Goal: Task Accomplishment & Management: Manage account settings

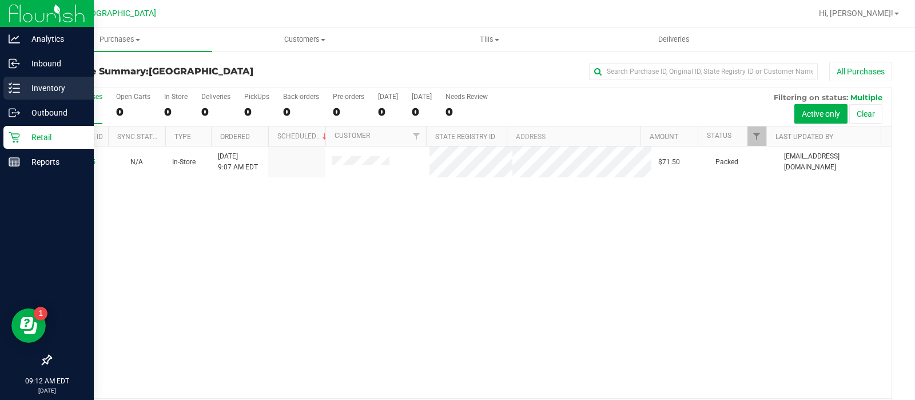
click at [66, 87] on p "Inventory" at bounding box center [54, 88] width 69 height 14
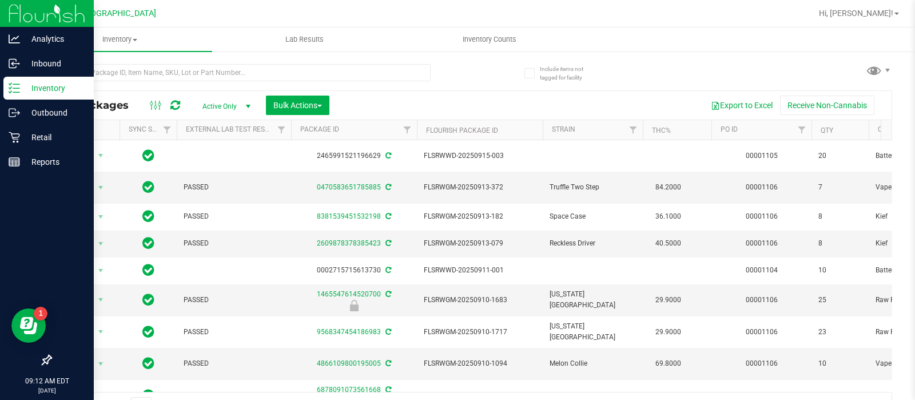
click at [671, 118] on div "All Packages Active Only Active Only Lab Samples Locked All External Internal B…" at bounding box center [471, 105] width 840 height 29
click at [655, 134] on th "THC%" at bounding box center [677, 130] width 69 height 20
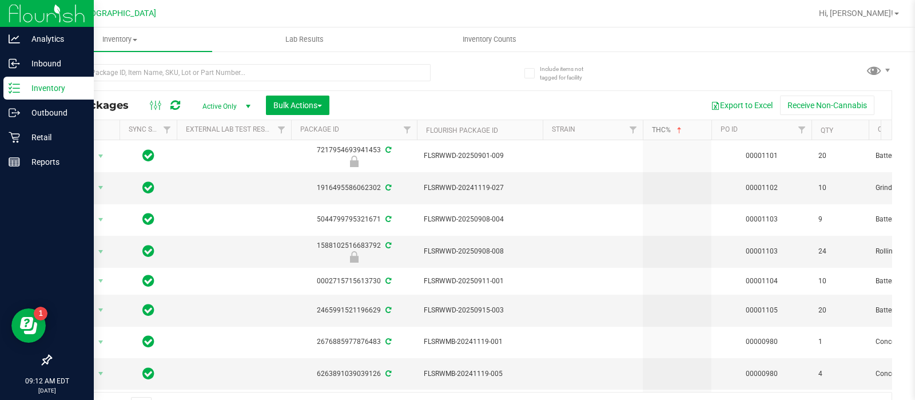
click at [655, 131] on link "THC%" at bounding box center [668, 130] width 32 height 8
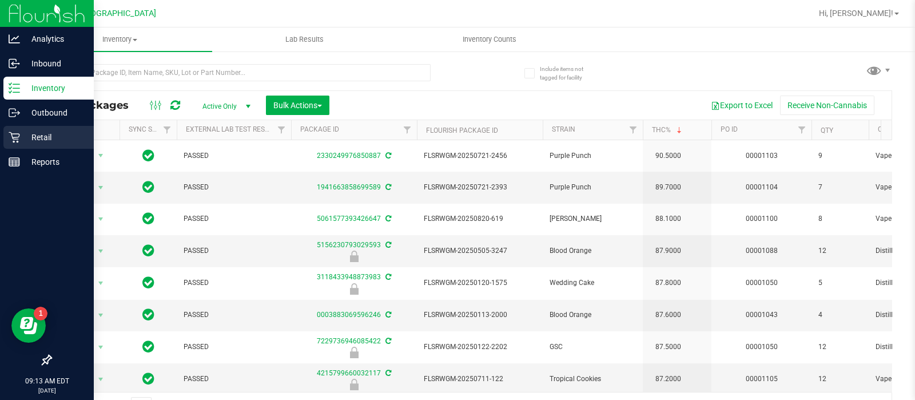
click at [11, 133] on icon at bounding box center [14, 136] width 11 height 11
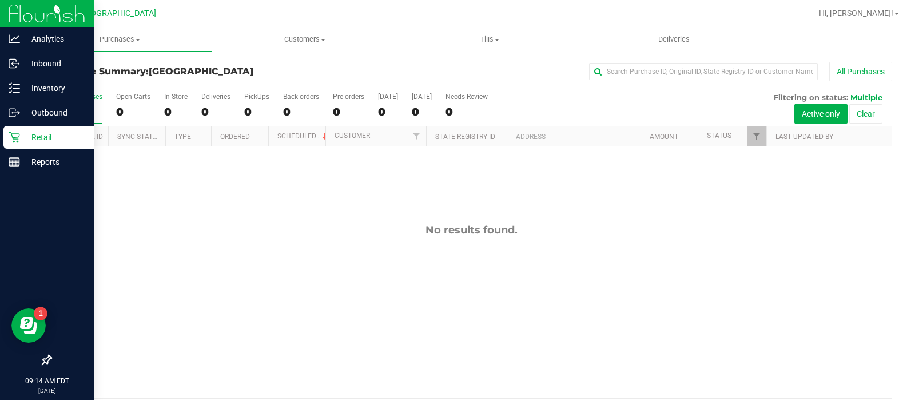
click at [9, 139] on icon at bounding box center [14, 136] width 11 height 11
click at [15, 85] on icon at bounding box center [14, 87] width 11 height 11
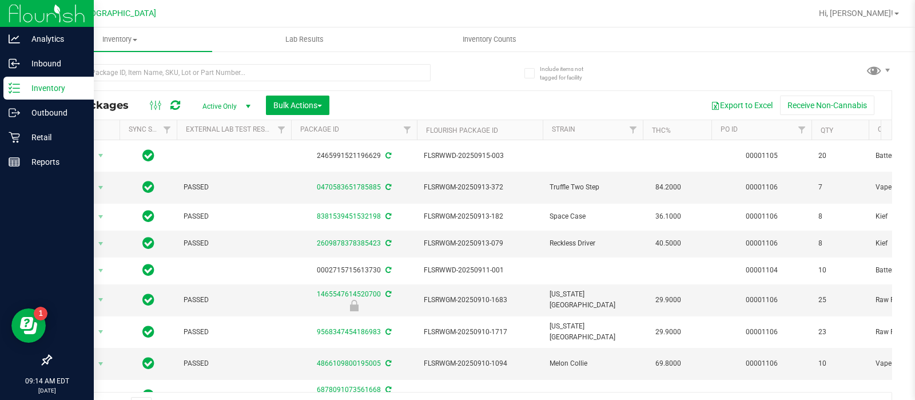
click at [15, 85] on icon at bounding box center [14, 87] width 11 height 11
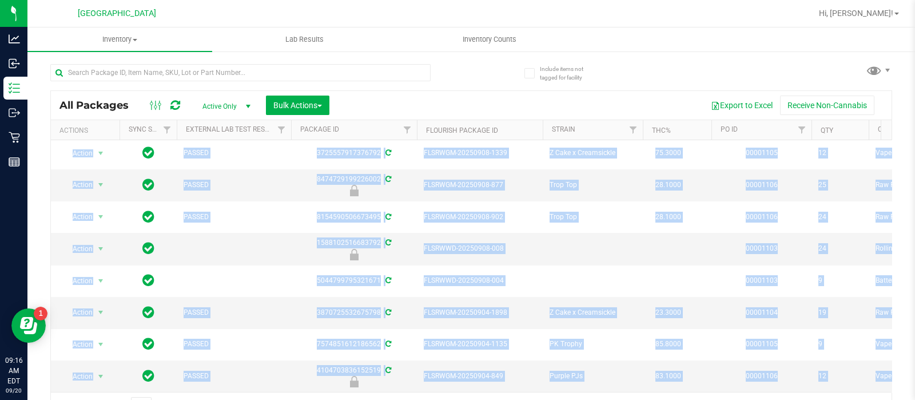
scroll to position [20, 0]
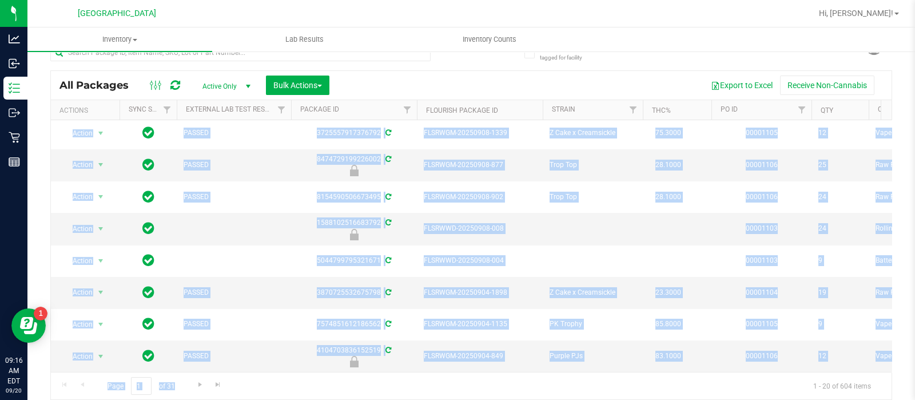
drag, startPoint x: 398, startPoint y: 327, endPoint x: 433, endPoint y: 406, distance: 87.0
click at [433, 399] on html "Analytics Inbound Inventory Outbound Retail Reports 09:16 AM EDT 09/20/2025 09/…" at bounding box center [457, 200] width 915 height 400
click at [444, 378] on div "Page 1 of 31 1 - 20 of 604 items" at bounding box center [471, 385] width 840 height 27
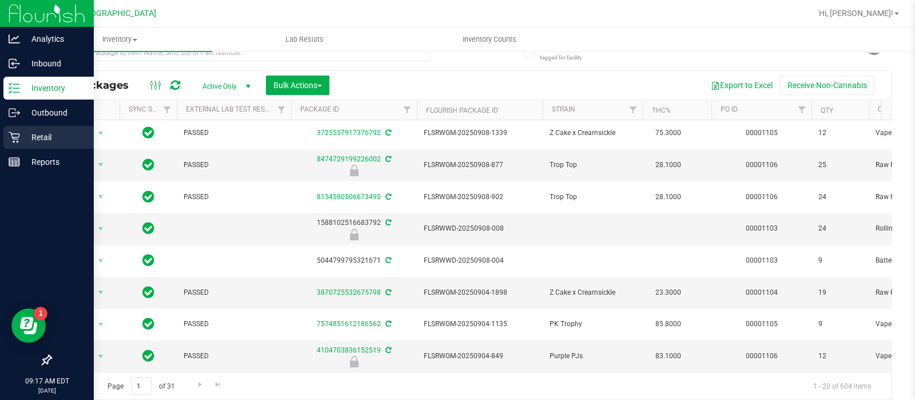
click at [16, 134] on icon at bounding box center [14, 136] width 11 height 11
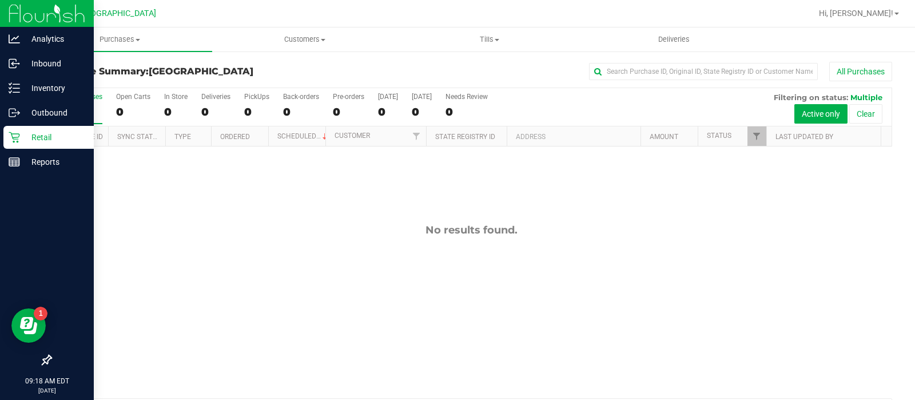
click at [31, 142] on p "Retail" at bounding box center [54, 137] width 69 height 14
click at [83, 116] on p "Outbound" at bounding box center [54, 113] width 69 height 14
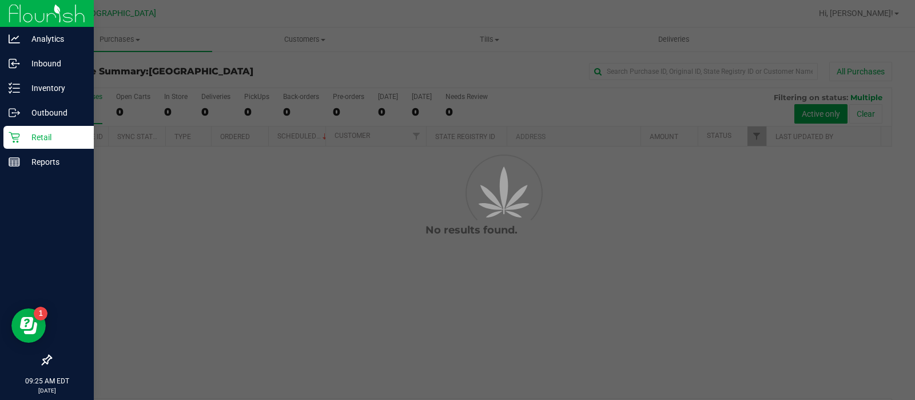
click at [83, 116] on p "Outbound" at bounding box center [54, 113] width 69 height 14
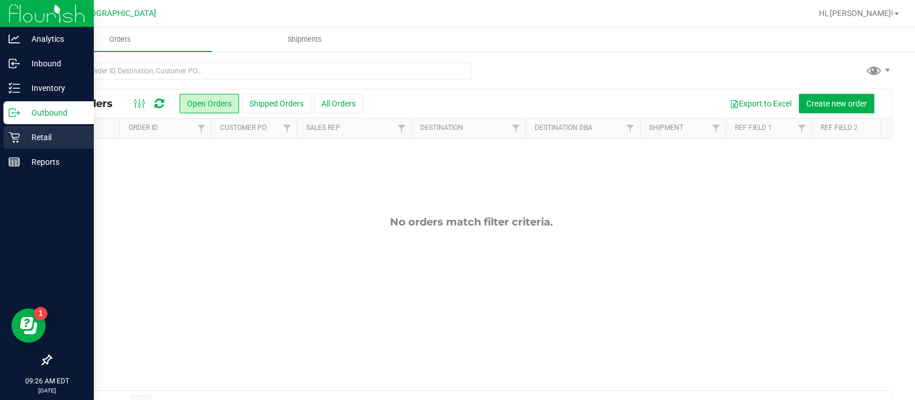
click at [38, 134] on p "Retail" at bounding box center [54, 137] width 69 height 14
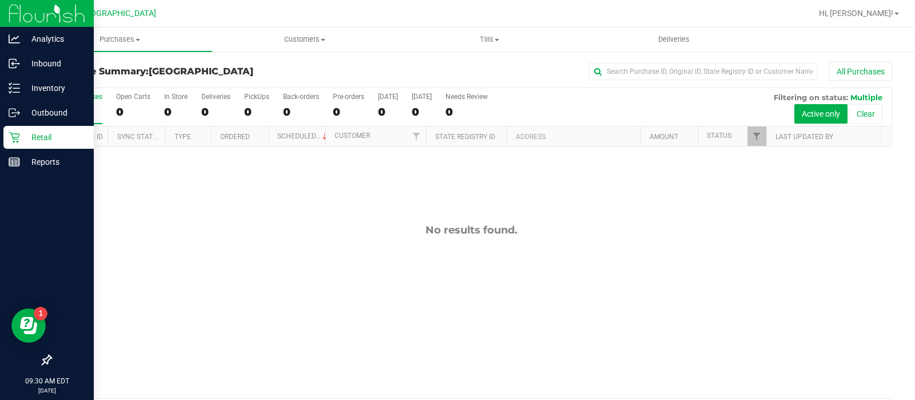
click at [38, 134] on p "Retail" at bounding box center [54, 137] width 69 height 14
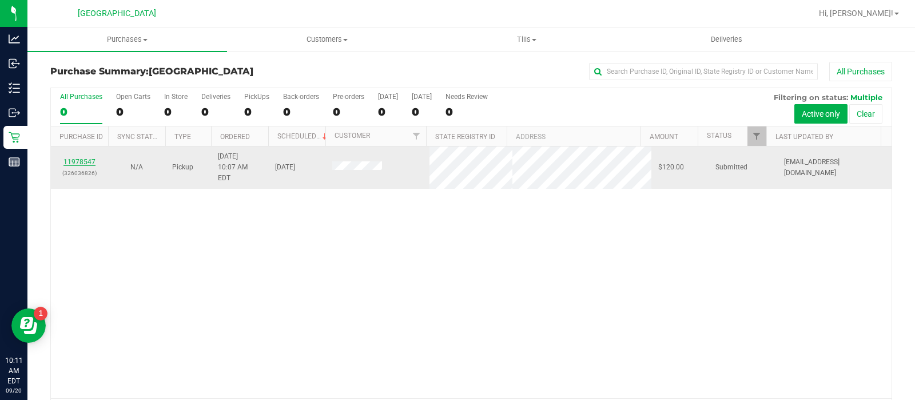
click at [83, 158] on link "11978547" at bounding box center [79, 162] width 32 height 8
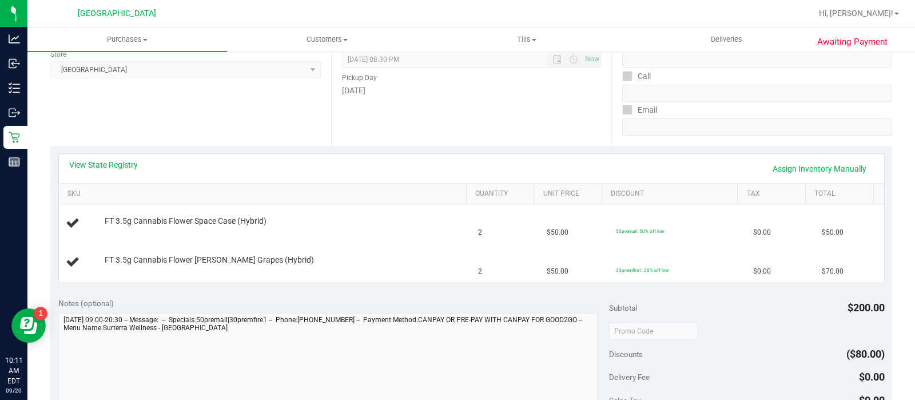
scroll to position [165, 0]
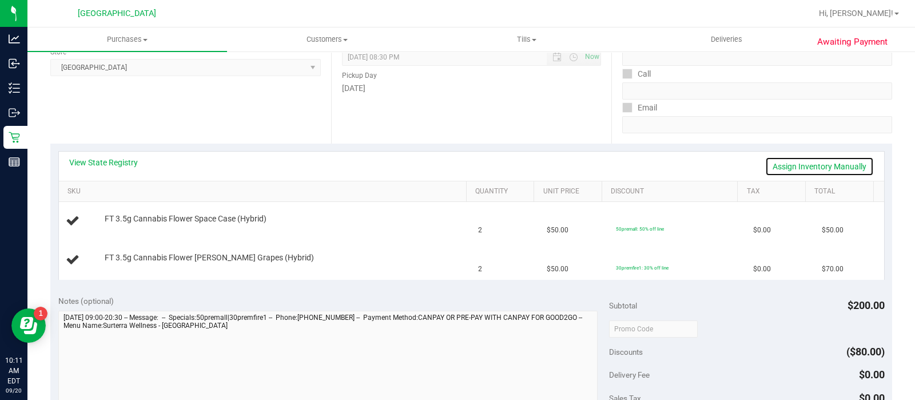
click at [775, 167] on link "Assign Inventory Manually" at bounding box center [819, 166] width 109 height 19
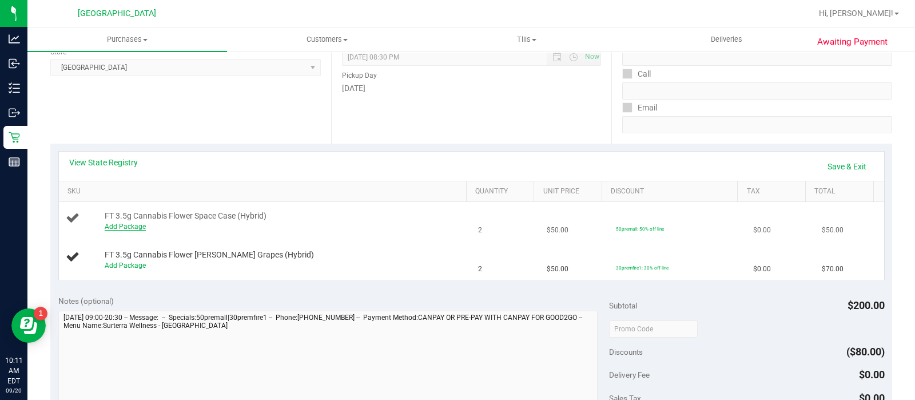
click at [127, 226] on link "Add Package" at bounding box center [125, 226] width 41 height 8
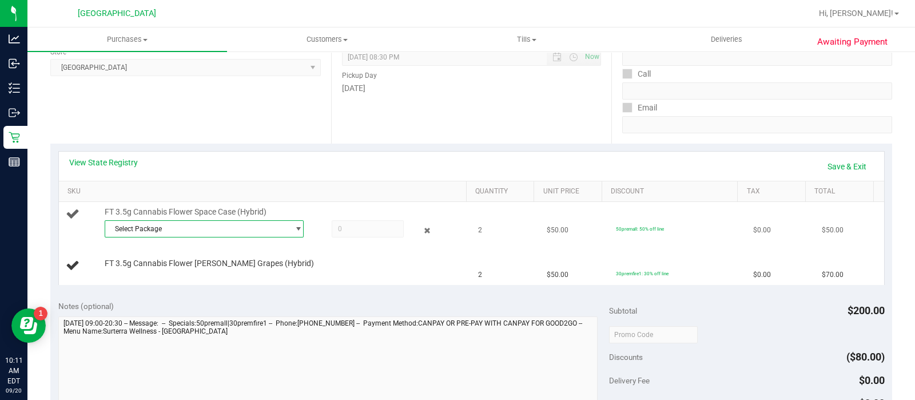
click at [151, 227] on span "Select Package" at bounding box center [197, 229] width 184 height 16
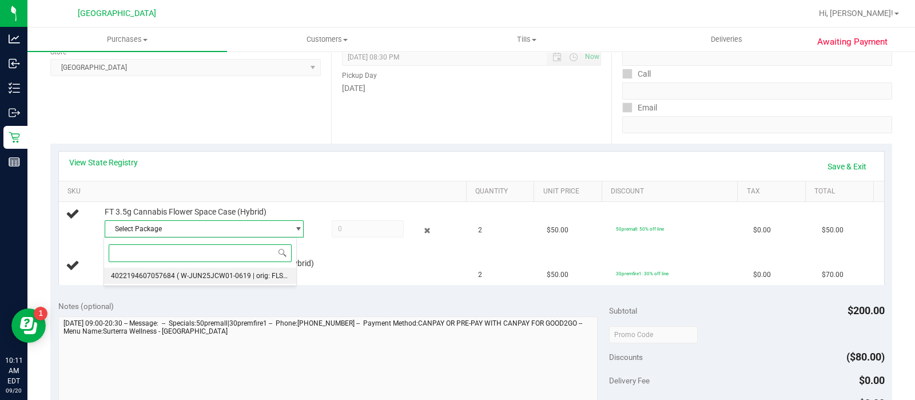
click at [177, 272] on span "( W-JUN25JCW01-0619 | orig: FLSRWGM-20250625-150 )" at bounding box center [266, 276] width 178 height 8
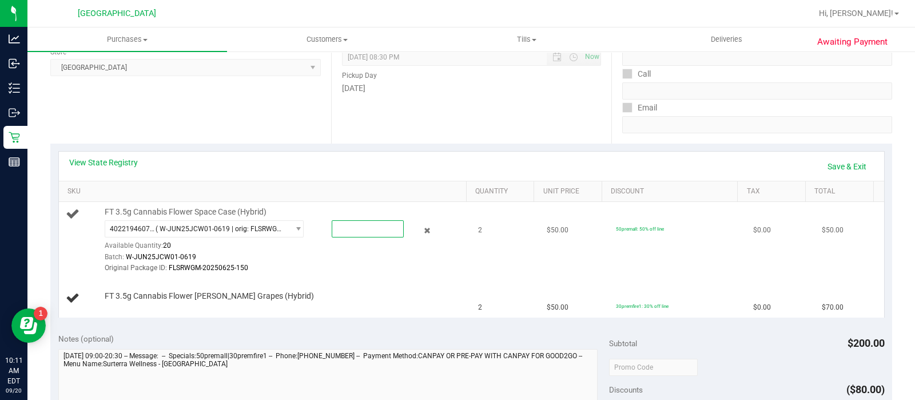
click at [364, 224] on span at bounding box center [368, 228] width 72 height 17
type input "2"
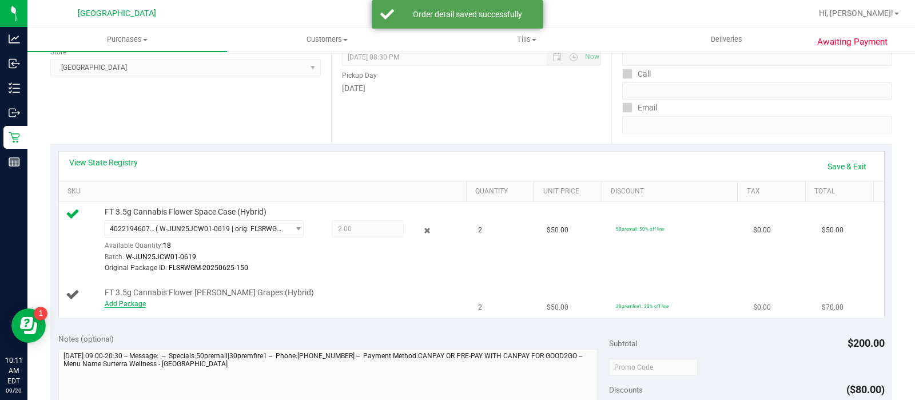
click at [114, 302] on link "Add Package" at bounding box center [125, 304] width 41 height 8
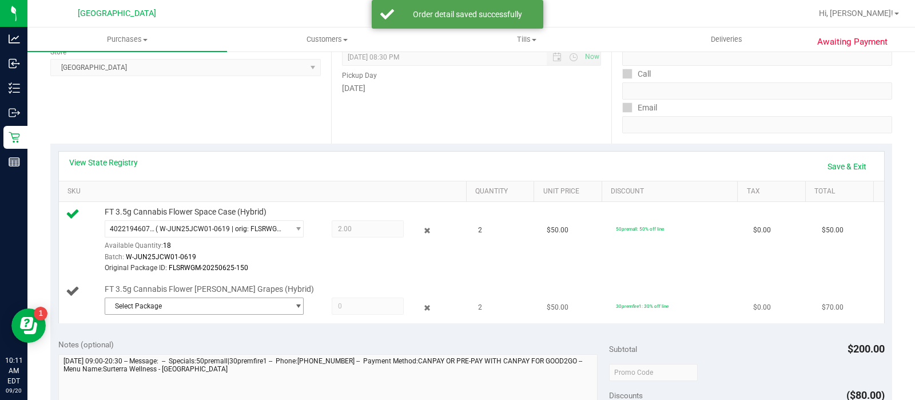
click at [135, 301] on span "Select Package" at bounding box center [197, 306] width 184 height 16
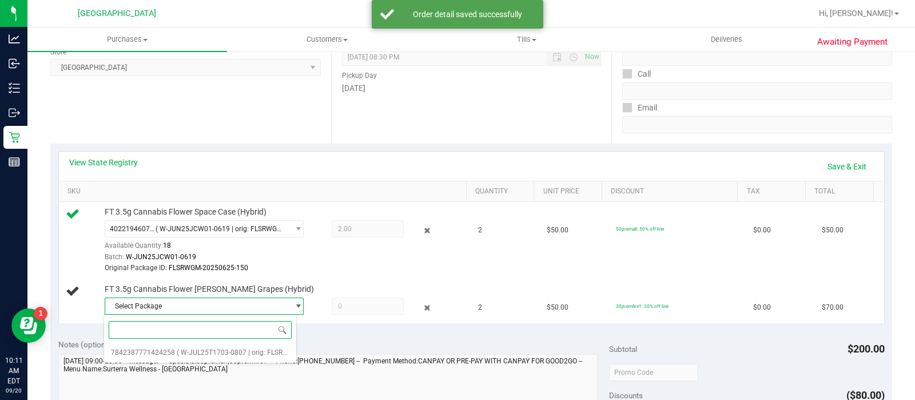
click at [162, 342] on span at bounding box center [200, 329] width 192 height 27
click at [157, 354] on span "7842387771424258" at bounding box center [143, 352] width 64 height 8
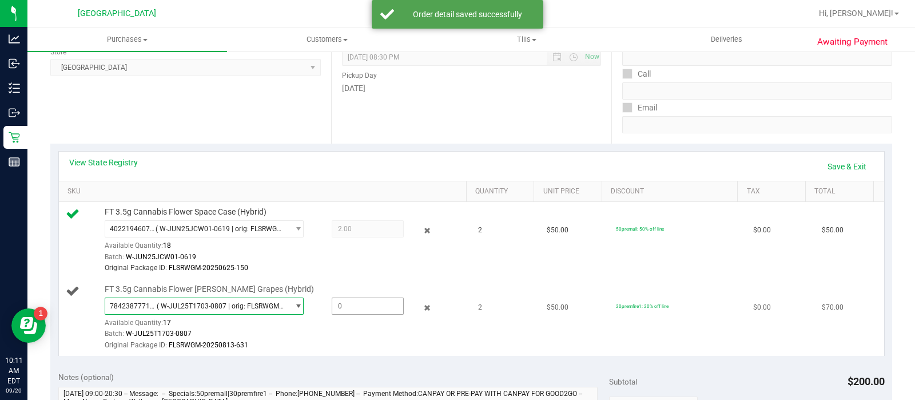
click at [373, 307] on span at bounding box center [368, 305] width 72 height 17
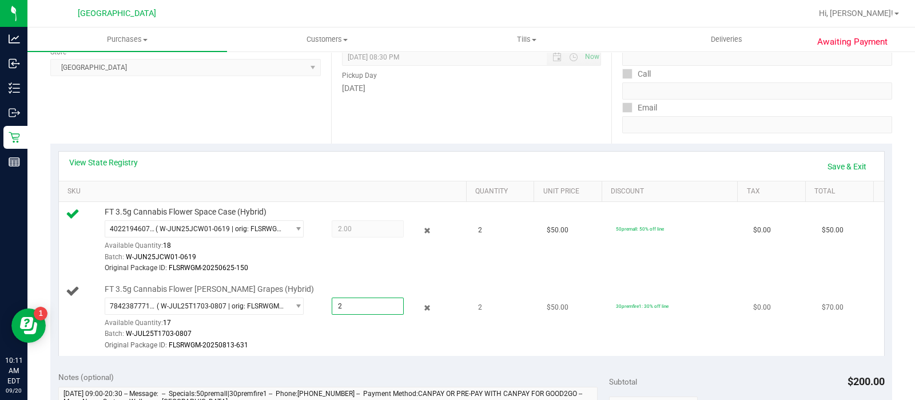
type input "2"
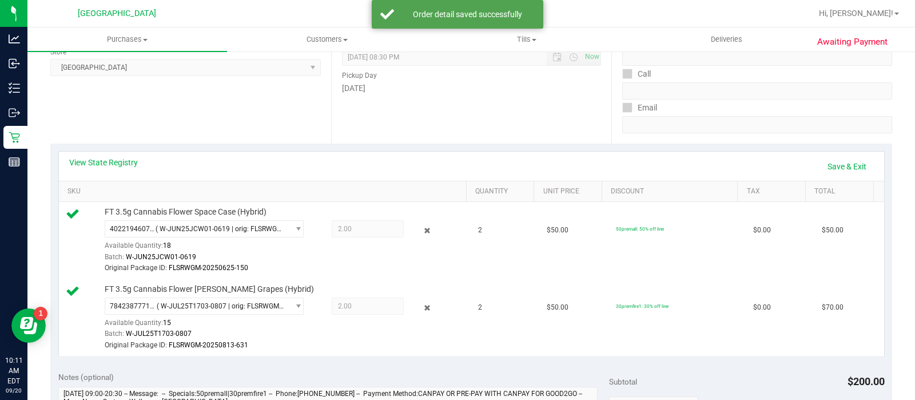
click at [843, 154] on div "View State Registry Save & Exit" at bounding box center [471, 165] width 825 height 29
click at [840, 157] on link "Save & Exit" at bounding box center [847, 166] width 54 height 19
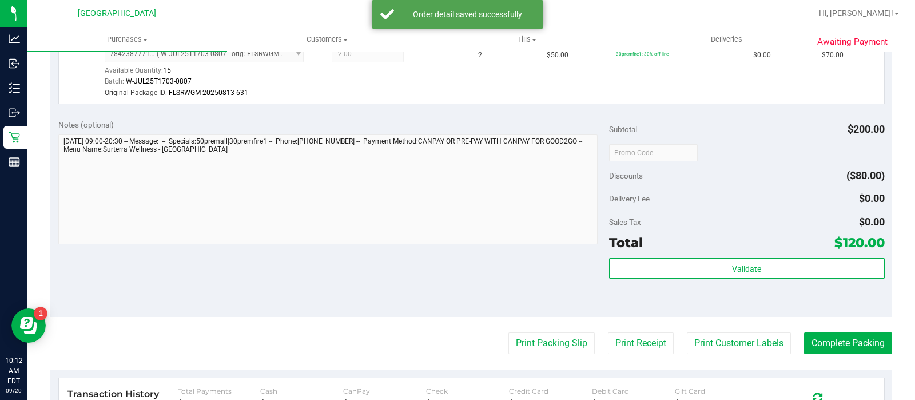
scroll to position [420, 0]
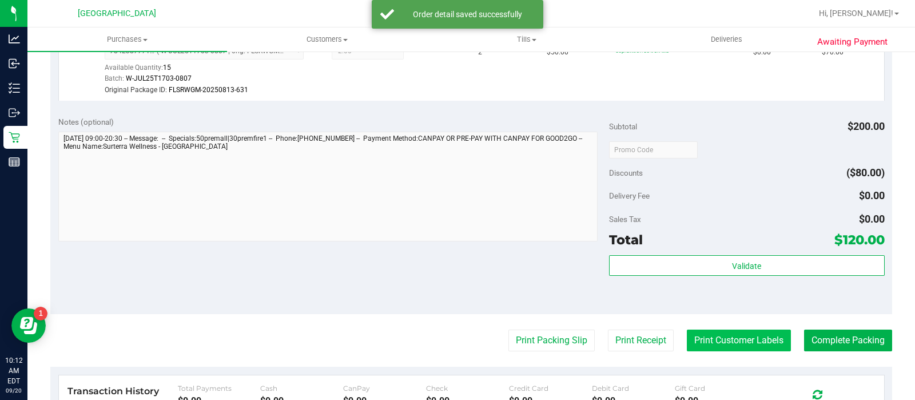
click at [728, 339] on button "Print Customer Labels" at bounding box center [739, 340] width 104 height 22
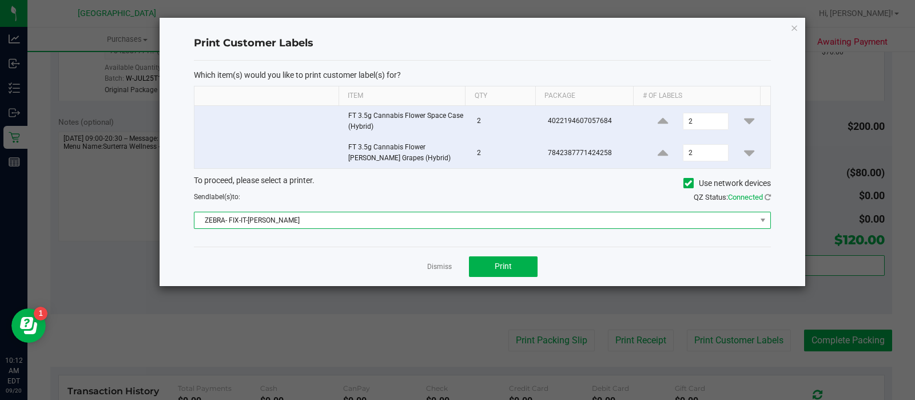
click at [460, 215] on span "ZEBRA- FIX-IT-FELIX" at bounding box center [474, 220] width 561 height 16
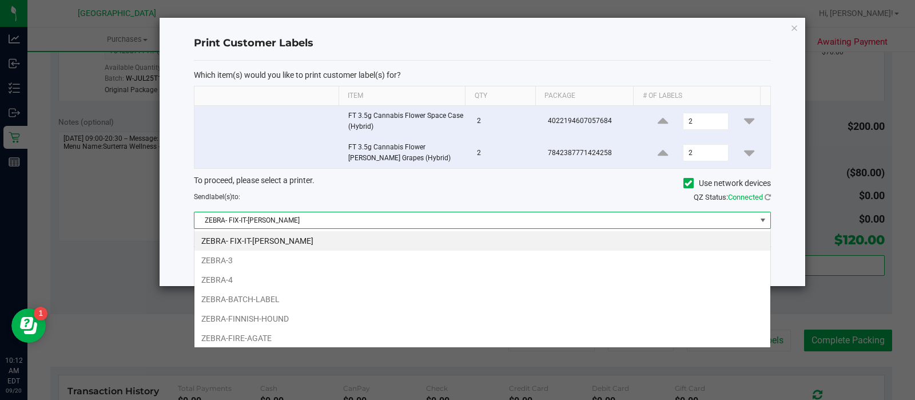
scroll to position [17, 576]
click at [260, 321] on li "ZEBRA-FINNISH-HOUND" at bounding box center [482, 318] width 576 height 19
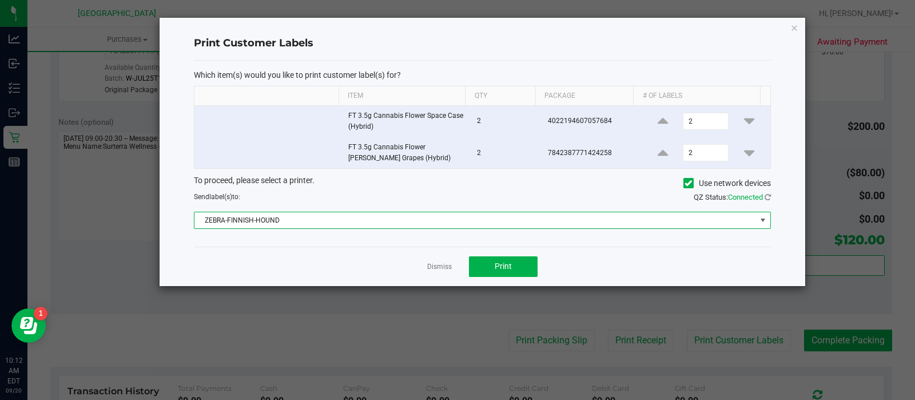
click at [516, 243] on div "Which item(s) would you like to print customer label(s) for? Item Qty Package #…" at bounding box center [482, 154] width 577 height 186
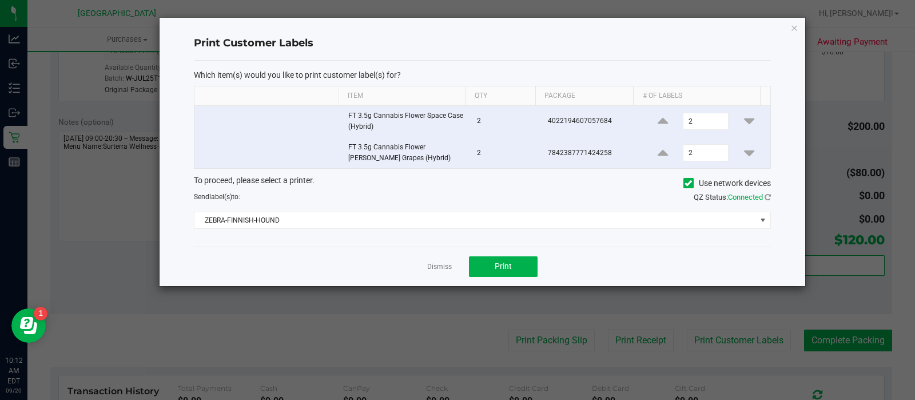
click at [482, 289] on ngb-modal-window "Print Customer Labels Which item(s) would you like to print customer label(s) f…" at bounding box center [461, 200] width 923 height 400
click at [491, 276] on button "Print" at bounding box center [503, 266] width 69 height 21
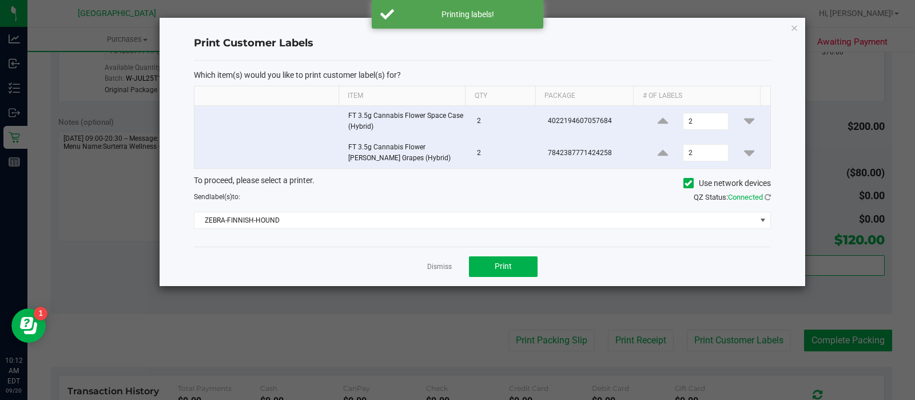
click at [436, 260] on app-cancel-button "Dismiss" at bounding box center [439, 266] width 25 height 12
click at [436, 262] on link "Dismiss" at bounding box center [439, 267] width 25 height 10
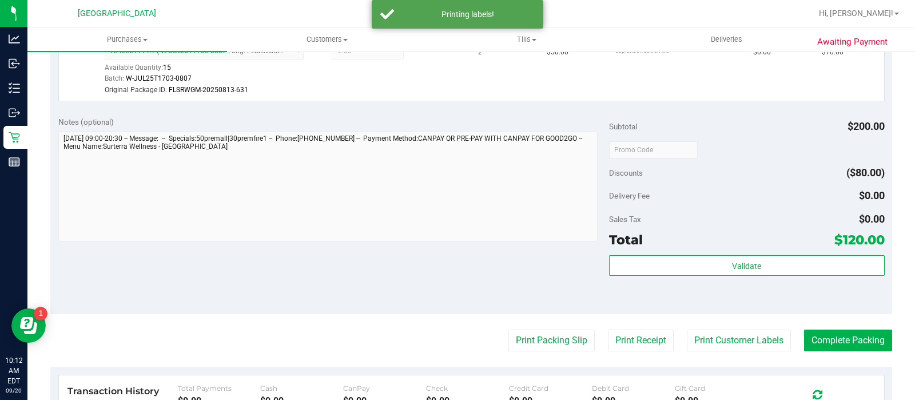
click at [540, 344] on button "Print Packing Slip" at bounding box center [551, 340] width 86 height 22
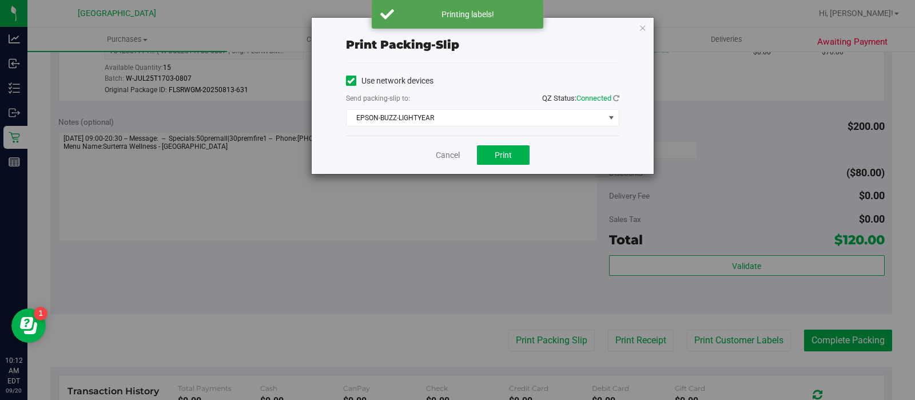
click at [445, 107] on div "Use network devices Send packing-slip to: QZ Status: Connected EPSON-BUZZ-LIGHT…" at bounding box center [482, 99] width 273 height 54
click at [436, 124] on span "EPSON-BUZZ-LIGHTYEAR" at bounding box center [475, 118] width 258 height 16
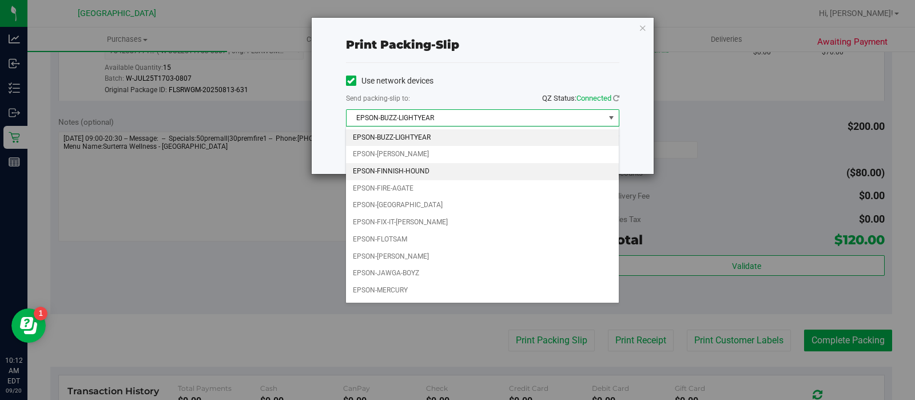
click at [442, 164] on li "EPSON-FINNISH-HOUND" at bounding box center [482, 171] width 272 height 17
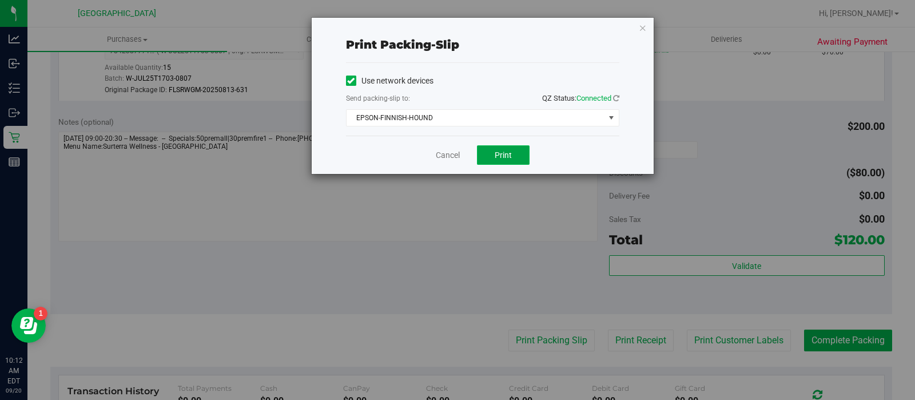
click at [497, 156] on span "Print" at bounding box center [503, 154] width 17 height 9
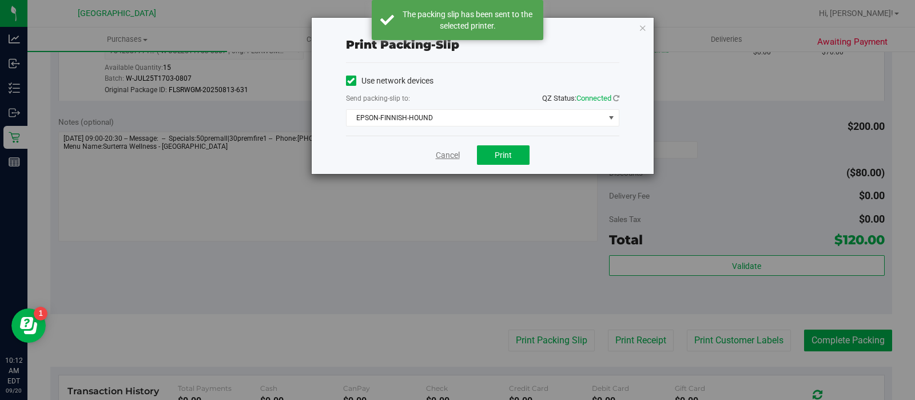
click at [444, 155] on link "Cancel" at bounding box center [448, 155] width 24 height 12
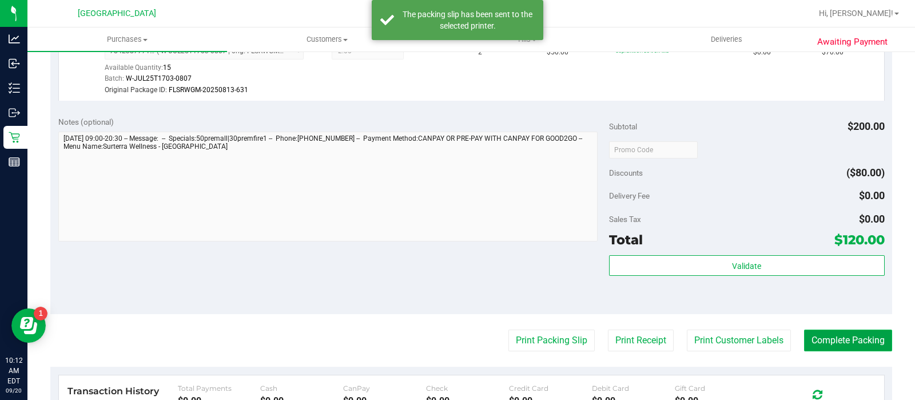
click at [846, 343] on button "Complete Packing" at bounding box center [848, 340] width 88 height 22
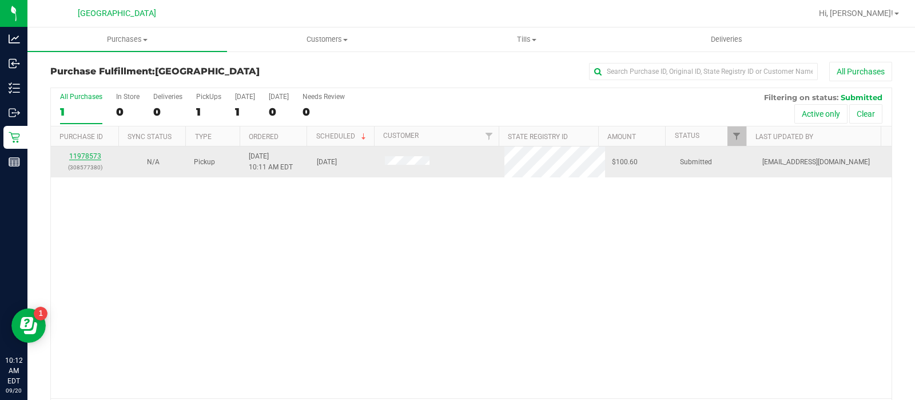
click at [70, 154] on link "11978573" at bounding box center [85, 156] width 32 height 8
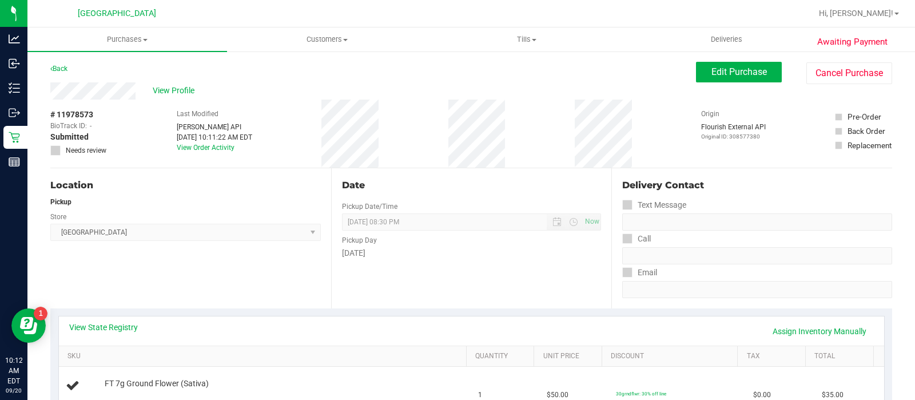
scroll to position [158, 0]
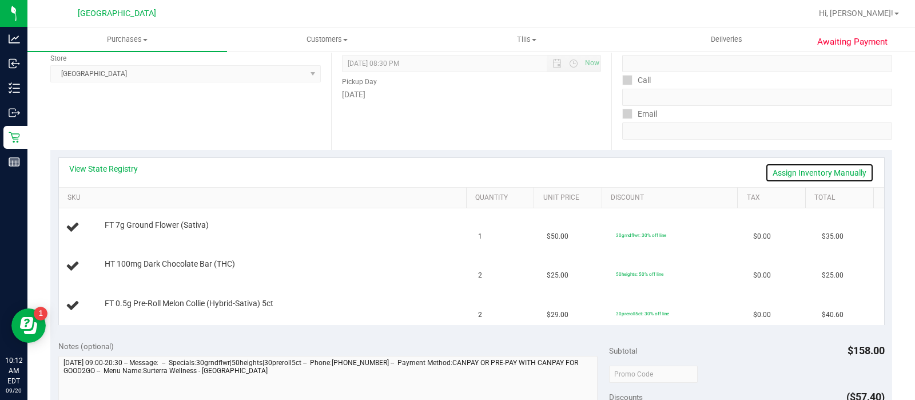
click at [816, 166] on link "Assign Inventory Manually" at bounding box center [819, 172] width 109 height 19
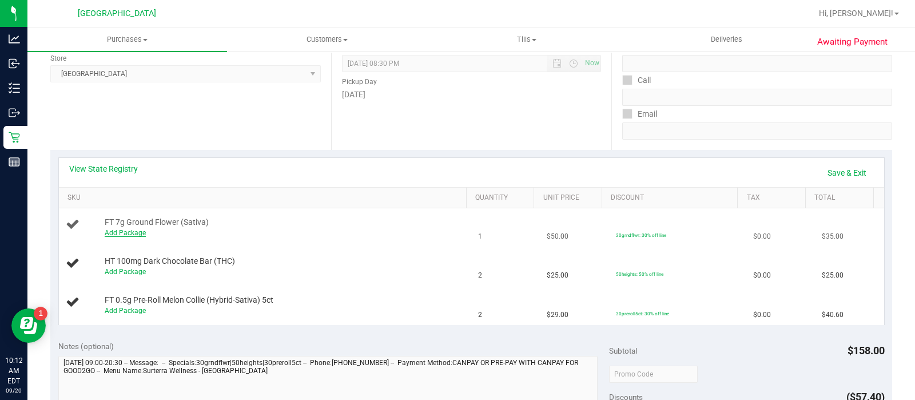
click at [141, 231] on link "Add Package" at bounding box center [125, 233] width 41 height 8
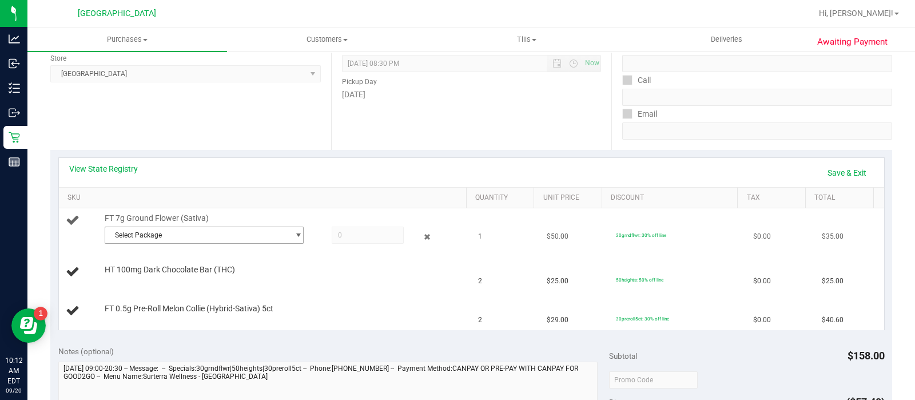
click at [143, 232] on span "Select Package" at bounding box center [197, 235] width 184 height 16
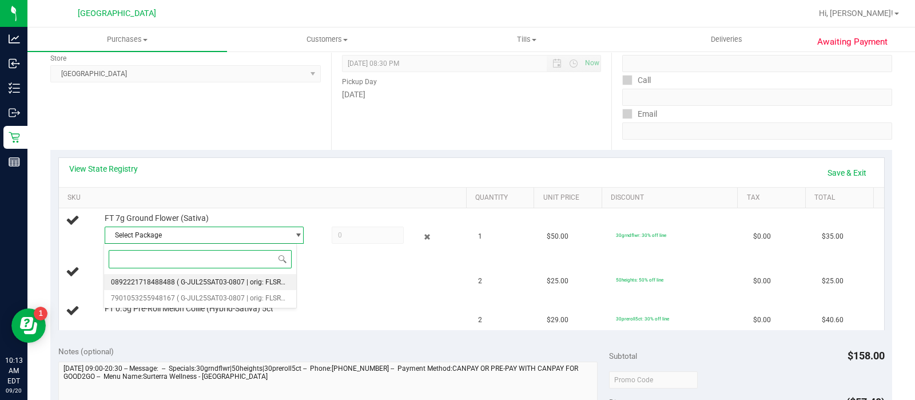
click at [257, 285] on span "( G-JUL25SAT03-0807 | orig: FLSRWGM-20250813-1726 )" at bounding box center [265, 282] width 176 height 8
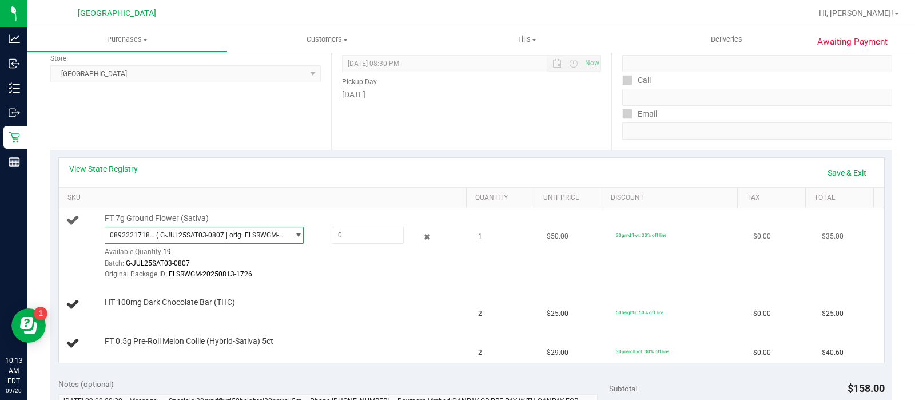
click at [267, 236] on span "( G-JUL25SAT03-0807 | orig: FLSRWGM-20250813-1726 )" at bounding box center [220, 235] width 128 height 8
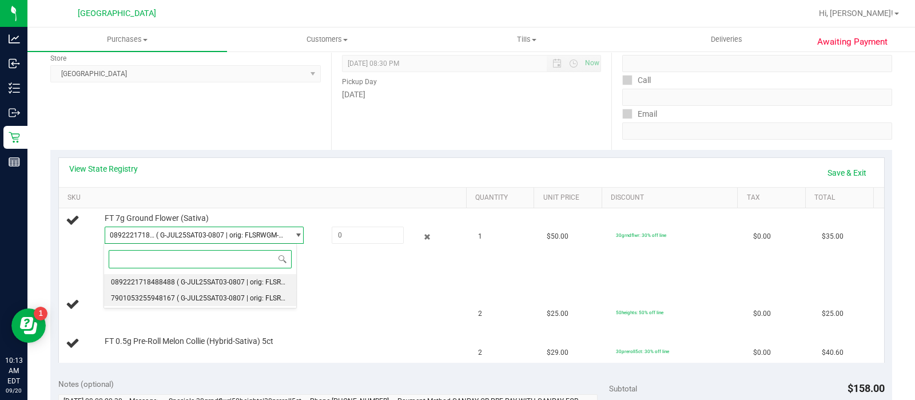
click at [212, 297] on span "( G-JUL25SAT03-0807 | orig: FLSRWGM-20250813-1715 )" at bounding box center [265, 298] width 176 height 8
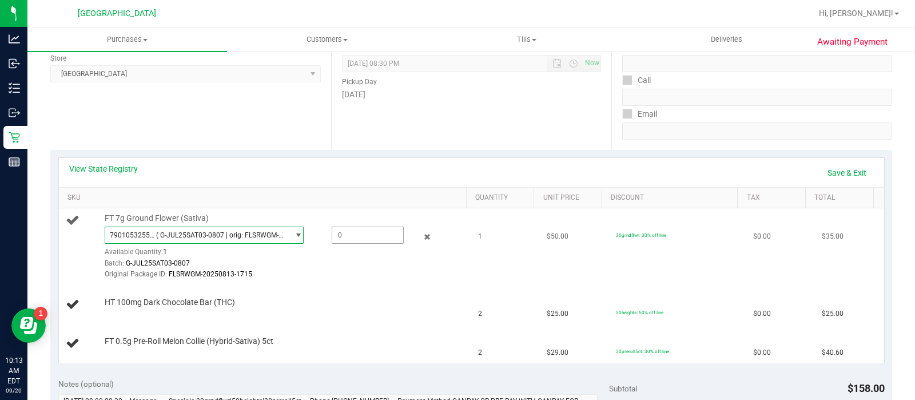
click at [349, 231] on span at bounding box center [368, 234] width 72 height 17
type input "1"
type input "1.0000"
click at [342, 288] on td "HT 100mg Dark Chocolate Bar (THC)" at bounding box center [265, 304] width 413 height 39
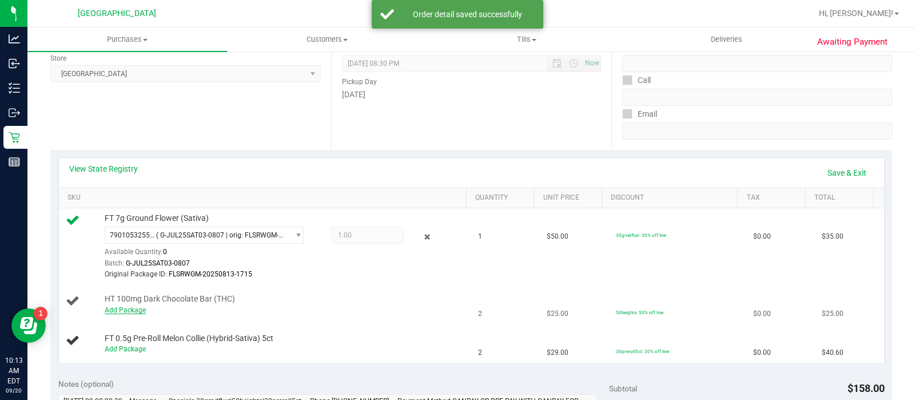
click at [138, 312] on link "Add Package" at bounding box center [125, 310] width 41 height 8
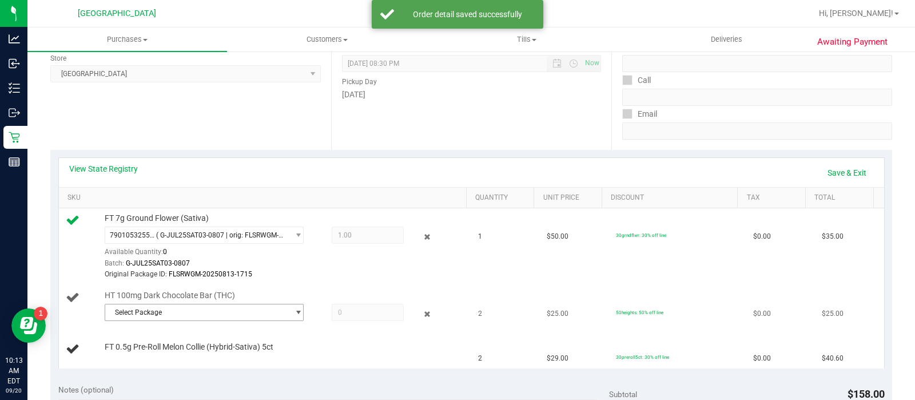
click at [159, 316] on span "Select Package" at bounding box center [197, 312] width 184 height 16
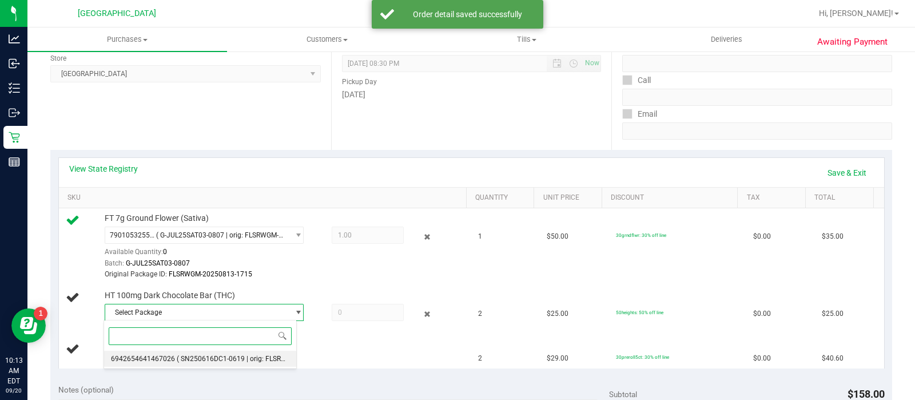
click at [167, 358] on span "6942654641467026" at bounding box center [143, 358] width 64 height 8
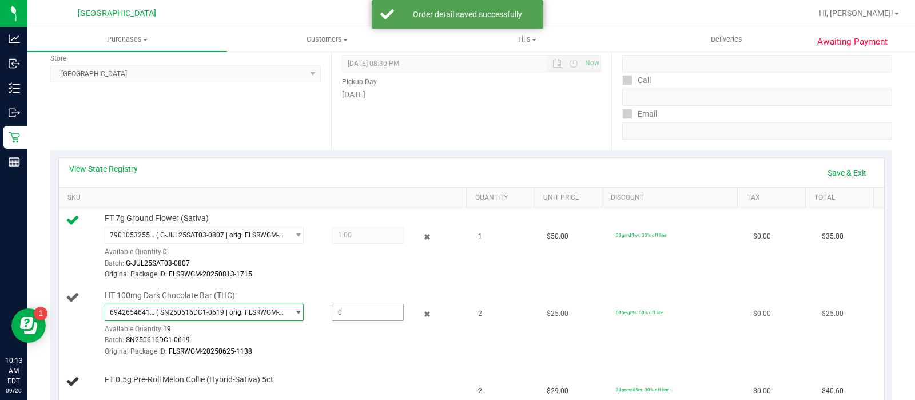
click at [357, 314] on span at bounding box center [368, 312] width 72 height 17
type input "2"
type input "2.0000"
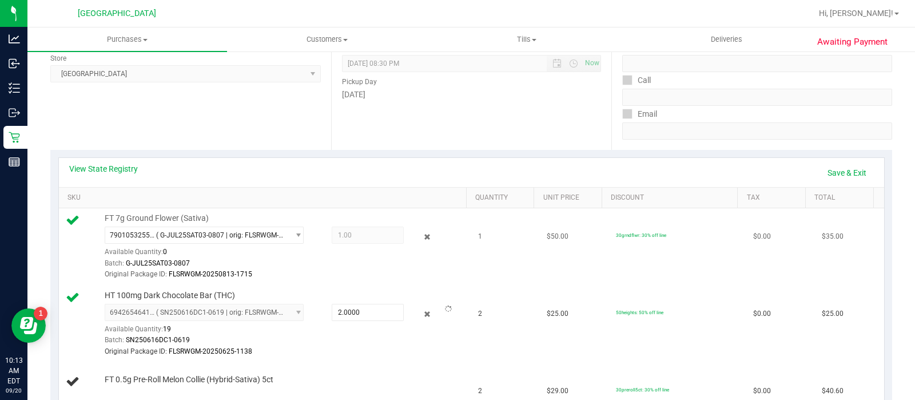
click at [417, 277] on div "Original Package ID: FLSRWGM-20250813-1715" at bounding box center [284, 274] width 359 height 11
click at [130, 382] on link "Add Package" at bounding box center [125, 386] width 41 height 8
click at [143, 381] on span "Select Package" at bounding box center [197, 389] width 184 height 16
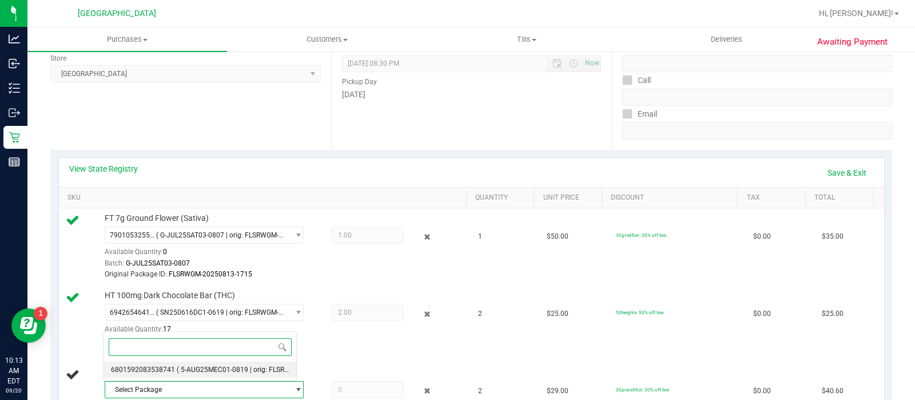
click at [197, 370] on span "( 5-AUG25MEC01-0819 | orig: FLSRWGM-20250825-2568 )" at bounding box center [267, 369] width 180 height 8
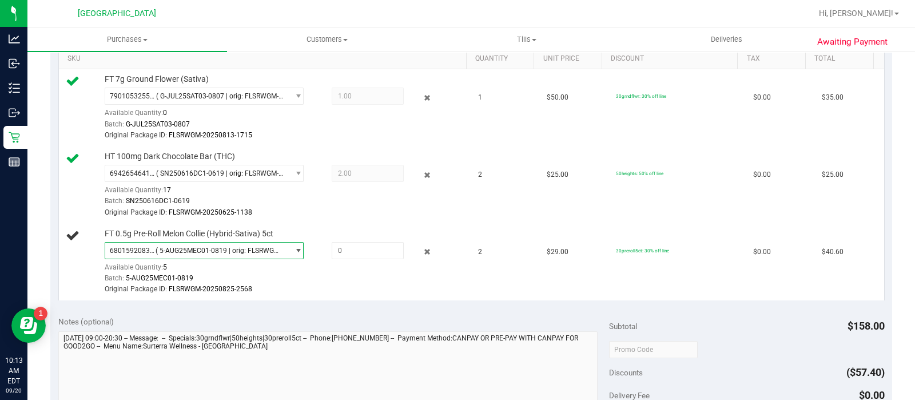
scroll to position [321, 0]
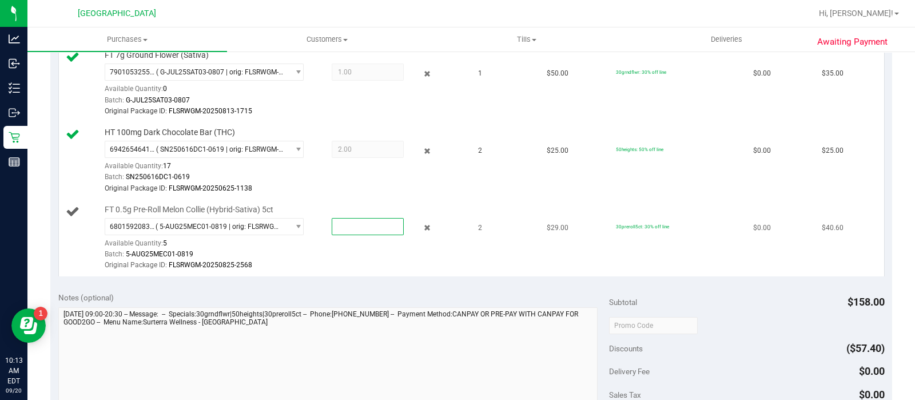
click at [389, 226] on span at bounding box center [368, 226] width 72 height 17
type input "2"
type input "2.0000"
click at [450, 268] on div "Original Package ID: FLSRWGM-20250825-2568" at bounding box center [284, 265] width 359 height 11
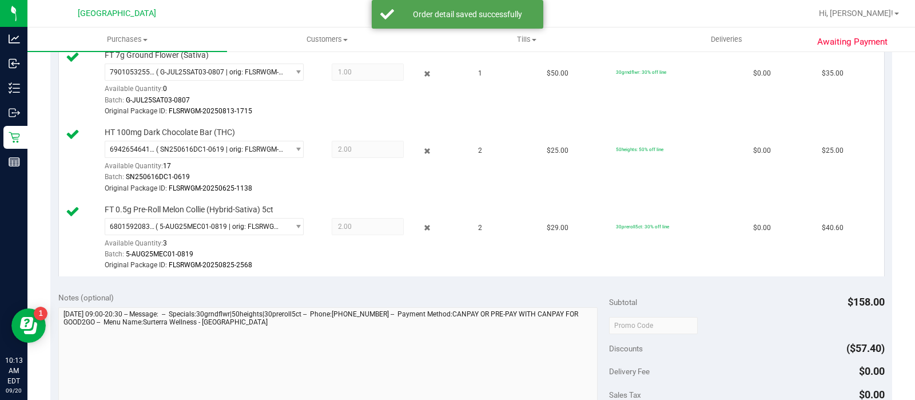
scroll to position [0, 0]
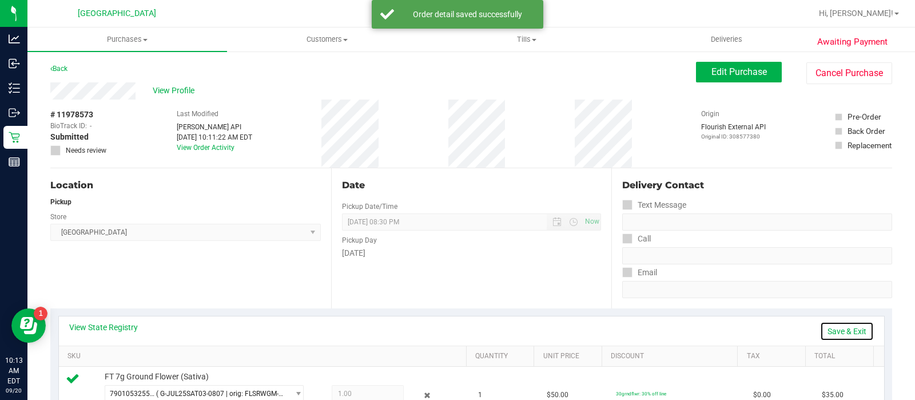
click at [842, 325] on link "Save & Exit" at bounding box center [847, 330] width 54 height 19
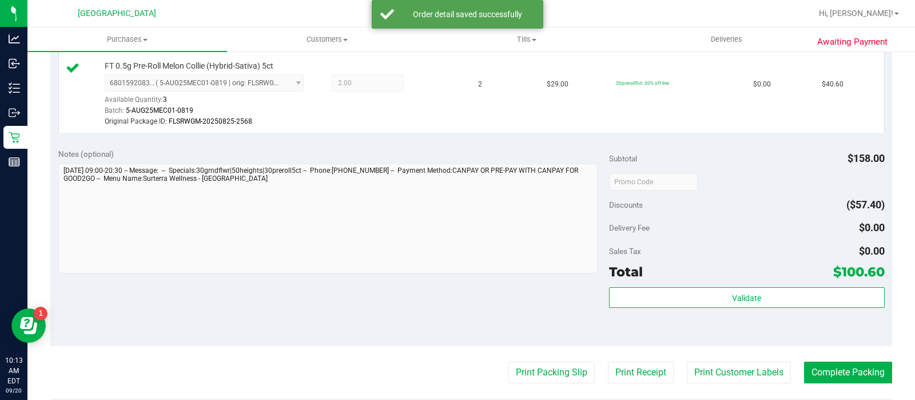
scroll to position [489, 0]
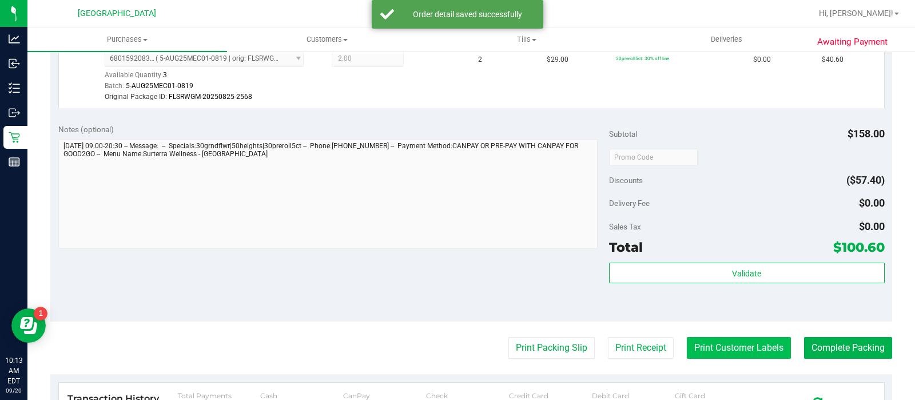
click at [756, 348] on button "Print Customer Labels" at bounding box center [739, 348] width 104 height 22
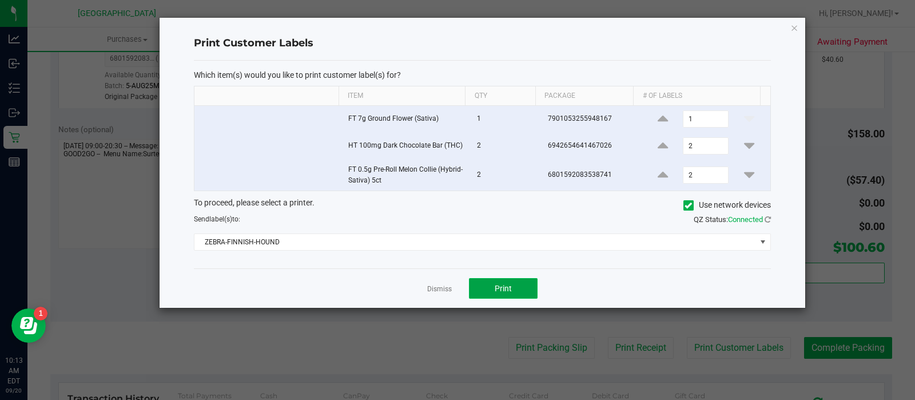
click at [509, 292] on button "Print" at bounding box center [503, 288] width 69 height 21
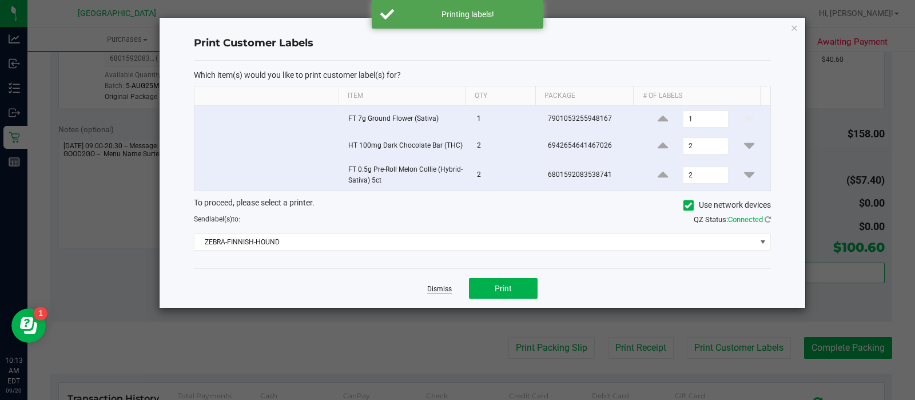
click at [446, 284] on link "Dismiss" at bounding box center [439, 289] width 25 height 10
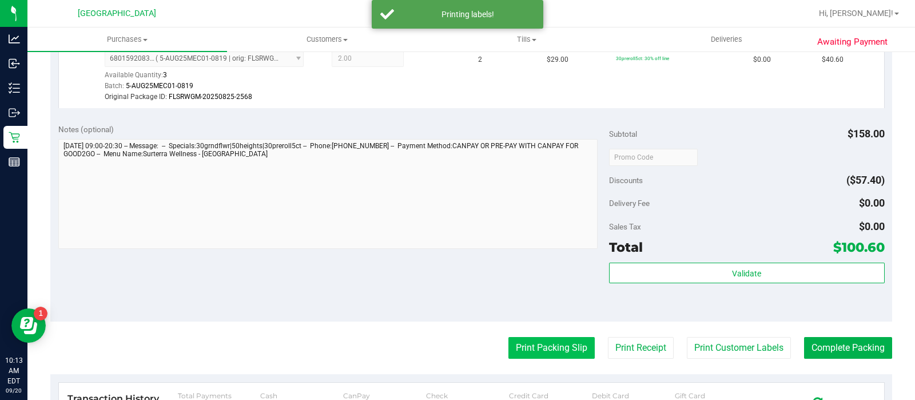
click at [523, 341] on button "Print Packing Slip" at bounding box center [551, 348] width 86 height 22
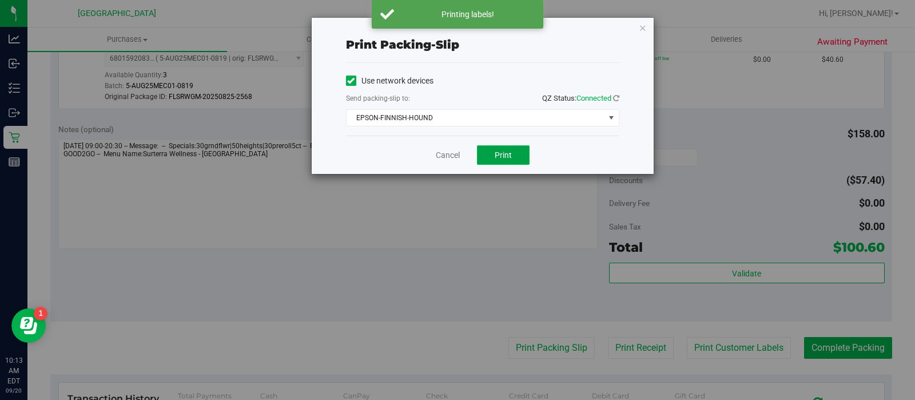
click at [509, 160] on button "Print" at bounding box center [503, 154] width 53 height 19
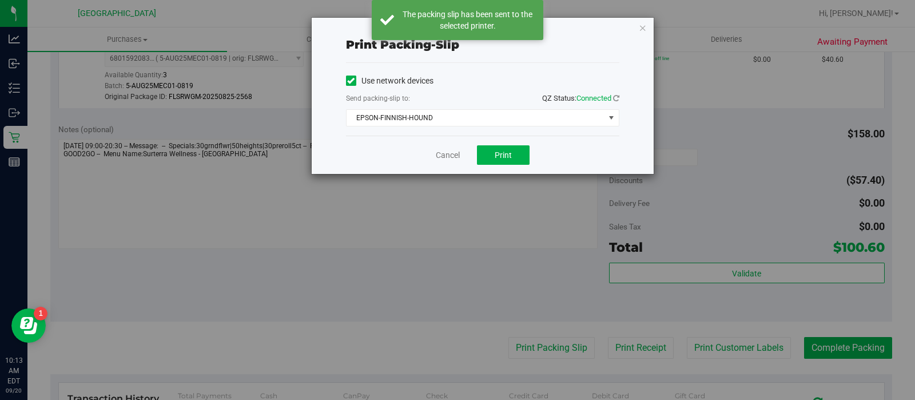
click at [637, 27] on div "Print packing-slip Use network devices Send packing-slip to: QZ Status: Connect…" at bounding box center [483, 96] width 342 height 156
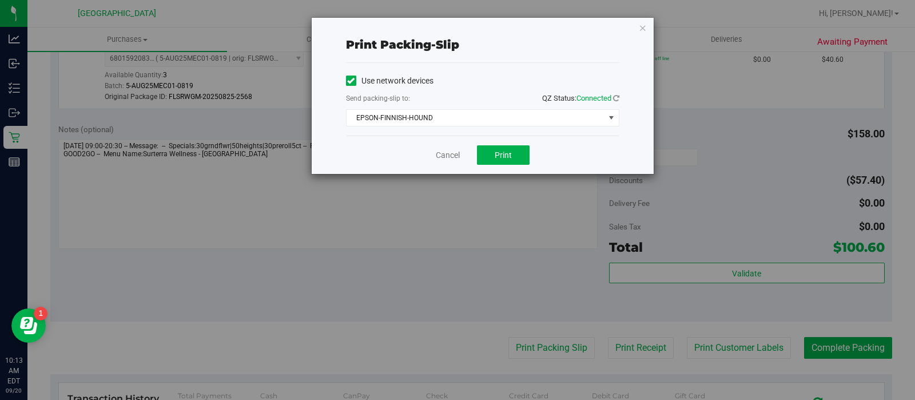
click at [637, 27] on div "Print packing-slip Use network devices Send packing-slip to: QZ Status: Connect…" at bounding box center [483, 96] width 342 height 156
click at [643, 27] on icon "button" at bounding box center [643, 28] width 8 height 14
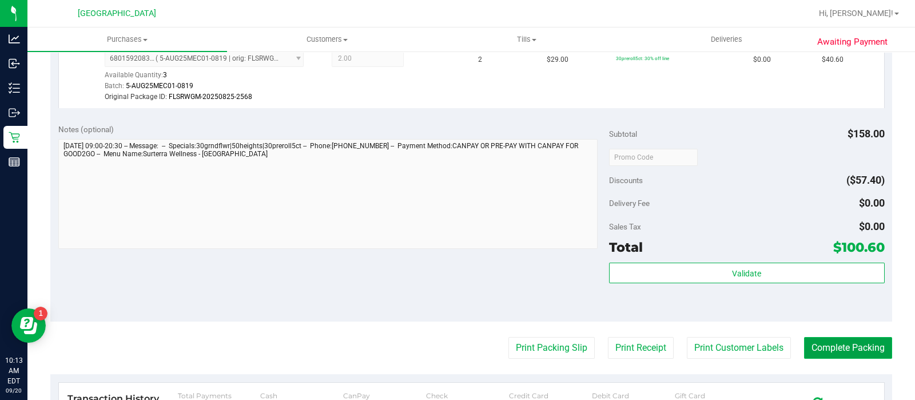
click at [824, 347] on button "Complete Packing" at bounding box center [848, 348] width 88 height 22
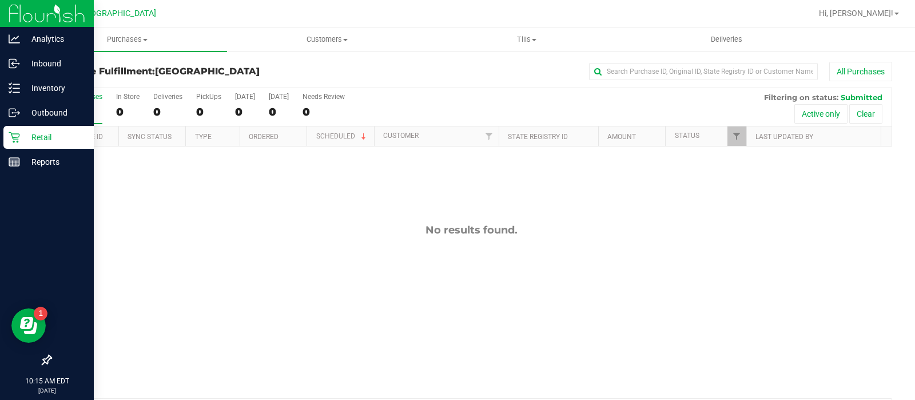
click at [41, 133] on p "Retail" at bounding box center [54, 137] width 69 height 14
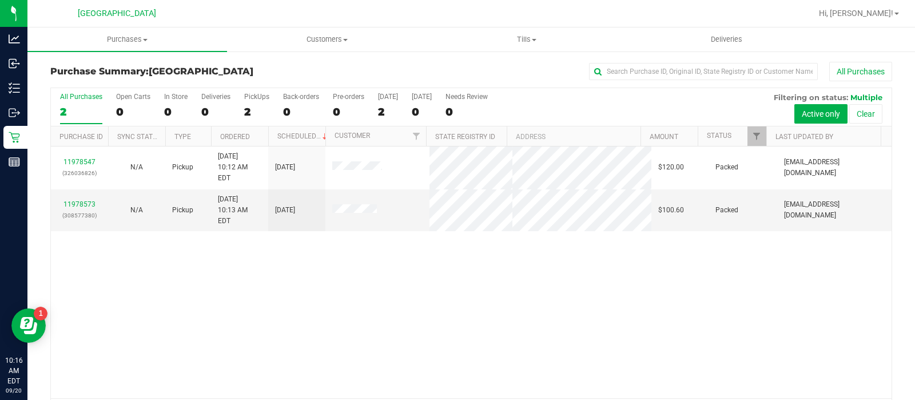
click at [77, 105] on div "2" at bounding box center [81, 111] width 42 height 13
click at [0, 0] on input "All Purchases 2" at bounding box center [0, 0] width 0 height 0
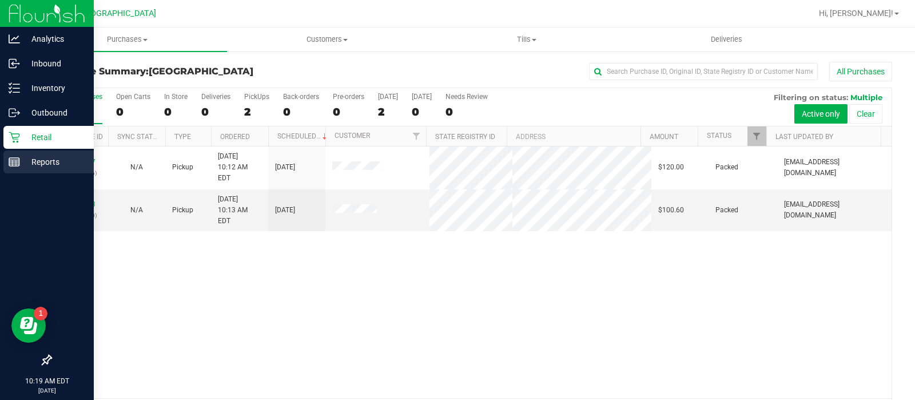
click at [16, 157] on icon at bounding box center [14, 161] width 11 height 11
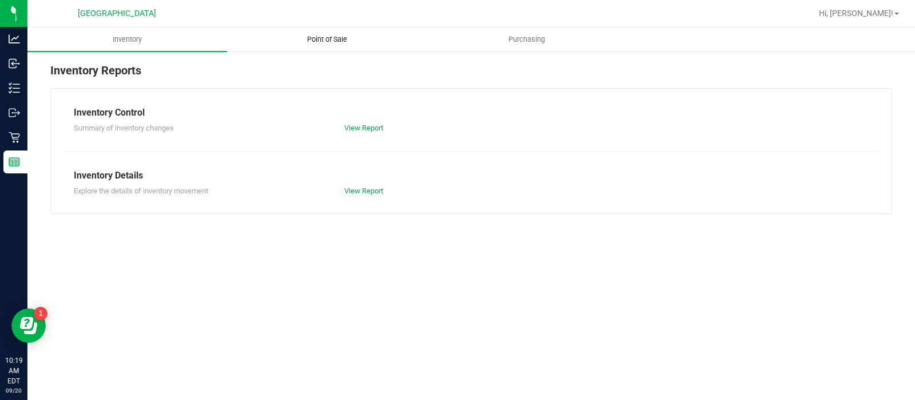
click at [340, 40] on span "Point of Sale" at bounding box center [327, 39] width 71 height 10
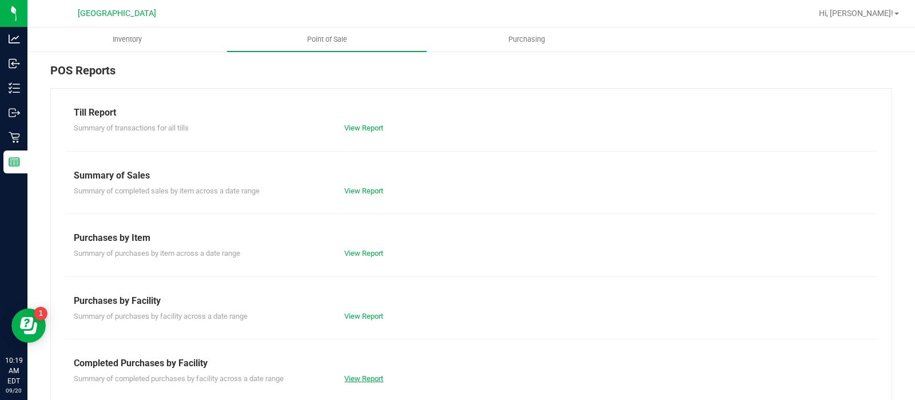
drag, startPoint x: 362, startPoint y: 375, endPoint x: 346, endPoint y: 376, distance: 16.0
click at [346, 376] on link "View Report" at bounding box center [363, 378] width 39 height 9
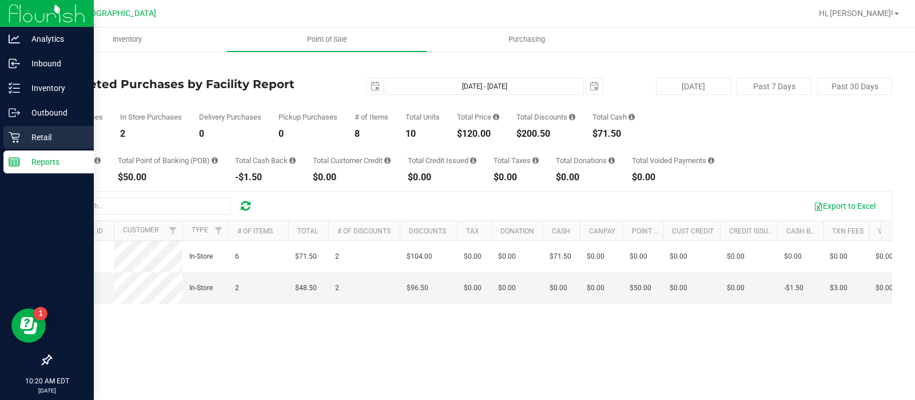
click at [25, 150] on link "Retail" at bounding box center [47, 138] width 94 height 25
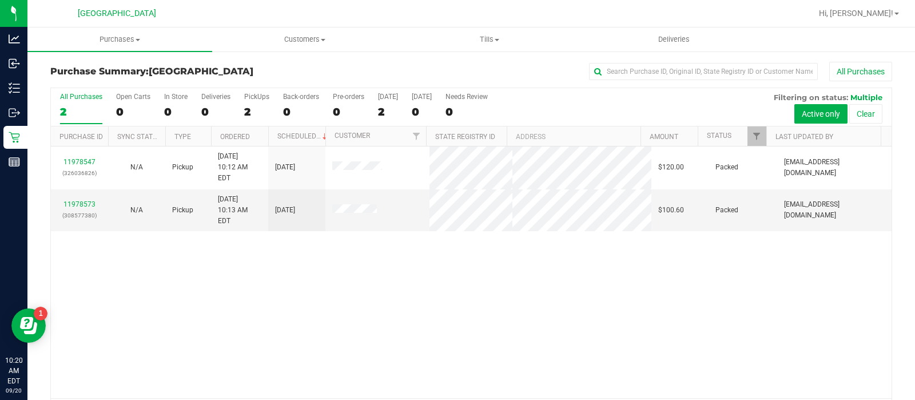
click at [85, 111] on div "2" at bounding box center [81, 111] width 42 height 13
click at [0, 0] on input "All Purchases 2" at bounding box center [0, 0] width 0 height 0
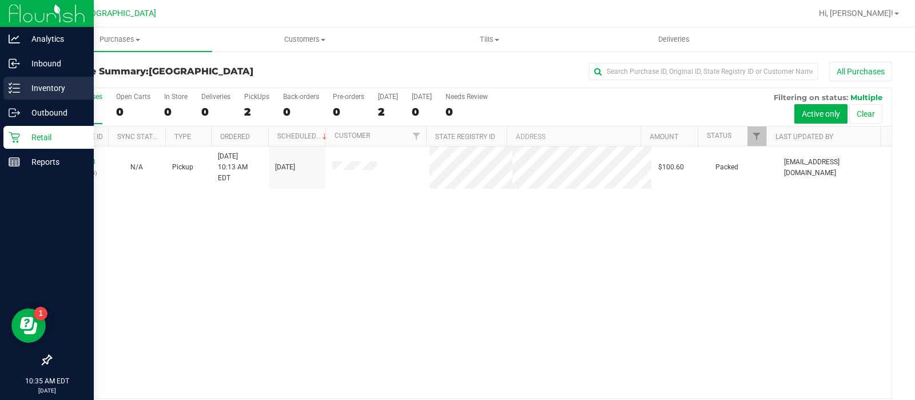
click at [27, 91] on p "Inventory" at bounding box center [54, 88] width 69 height 14
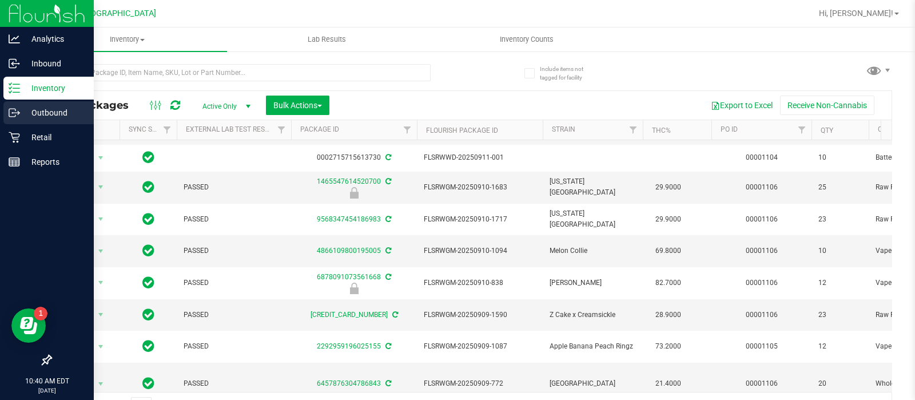
click at [55, 118] on p "Outbound" at bounding box center [54, 113] width 69 height 14
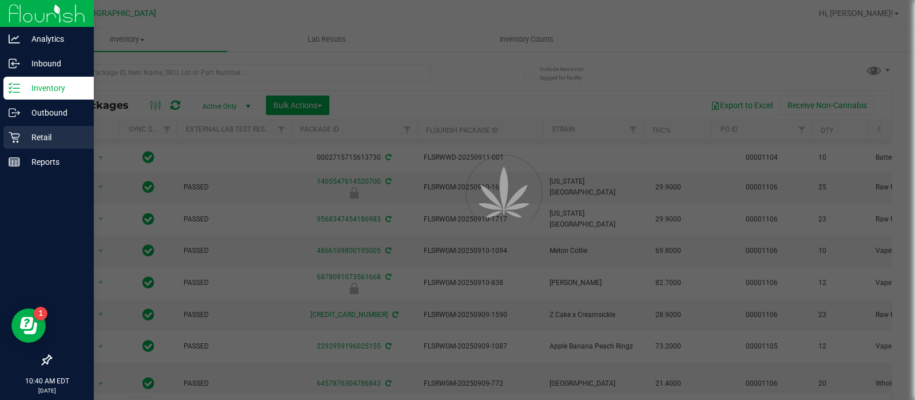
click at [47, 140] on p "Retail" at bounding box center [54, 137] width 69 height 14
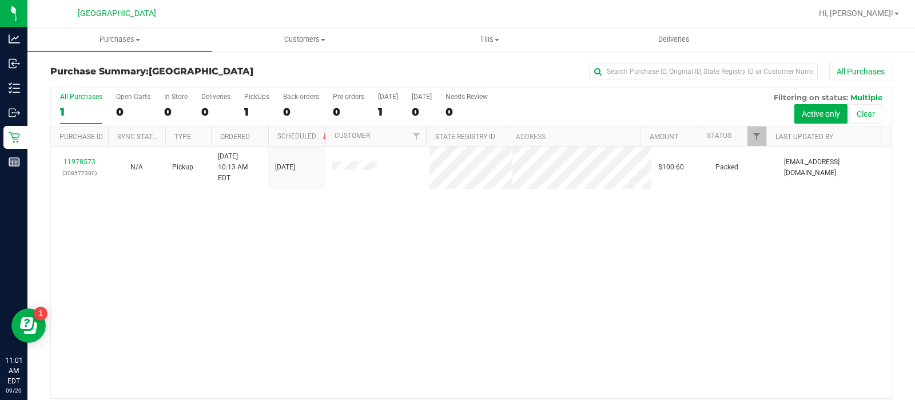
click at [30, 139] on div "Purchase Summary: [GEOGRAPHIC_DATA] WC All Purchases All Purchases 1 Open Carts…" at bounding box center [470, 243] width 887 height 387
click at [28, 139] on div "Purchase Summary: [GEOGRAPHIC_DATA] WC All Purchases All Purchases 1 Open Carts…" at bounding box center [470, 243] width 887 height 387
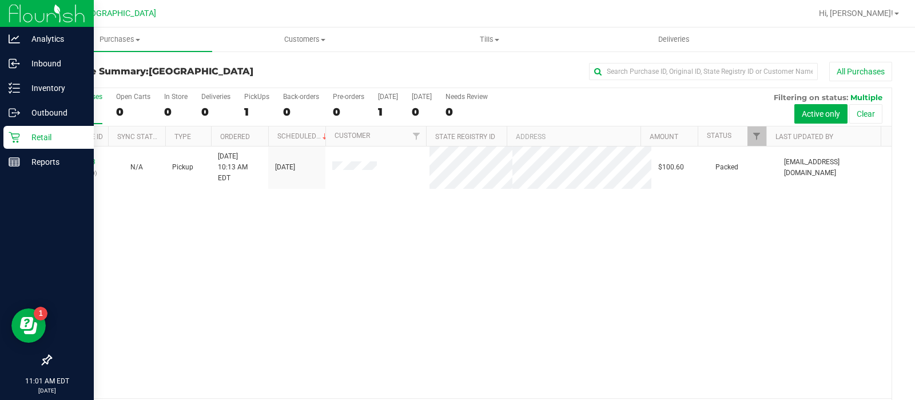
click at [23, 138] on p "Retail" at bounding box center [54, 137] width 69 height 14
click at [23, 164] on p "Reports" at bounding box center [54, 162] width 69 height 14
